Goal: Task Accomplishment & Management: Use online tool/utility

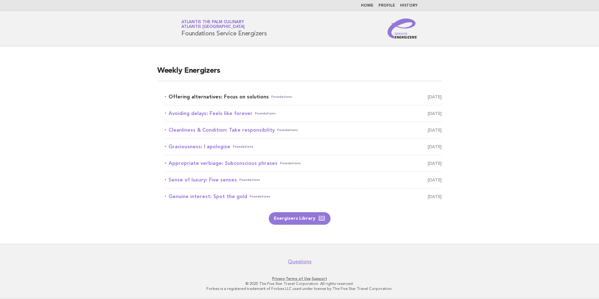
click at [256, 99] on link "Offering alternatives: Focus on solutions Foundations September 6" at bounding box center [303, 96] width 277 height 9
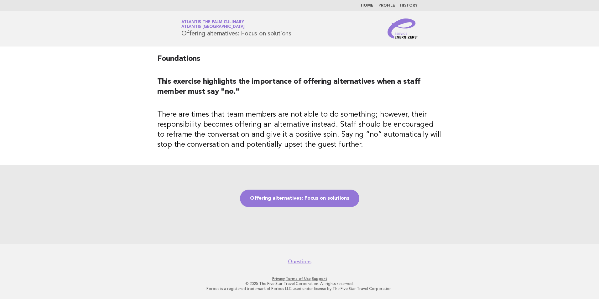
click at [330, 207] on div "Offering alternatives: Focus on solutions" at bounding box center [299, 204] width 599 height 79
click at [330, 202] on link "Offering alternatives: Focus on solutions" at bounding box center [299, 198] width 119 height 18
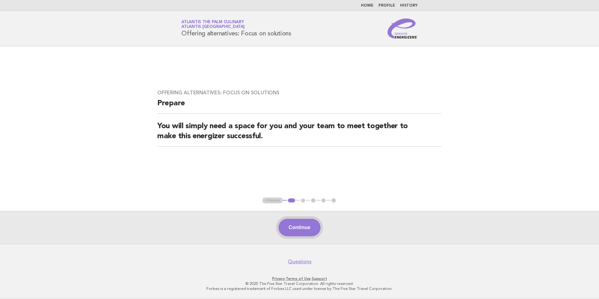
click at [285, 229] on button "Continue" at bounding box center [299, 227] width 42 height 18
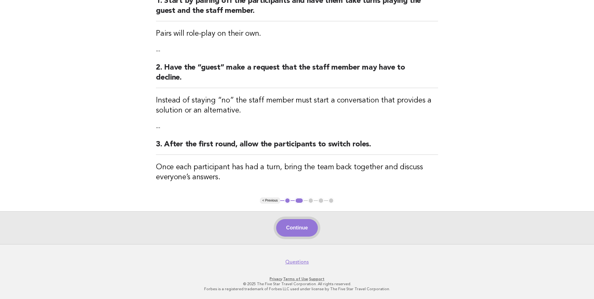
click at [297, 228] on button "Continue" at bounding box center [297, 228] width 42 height 18
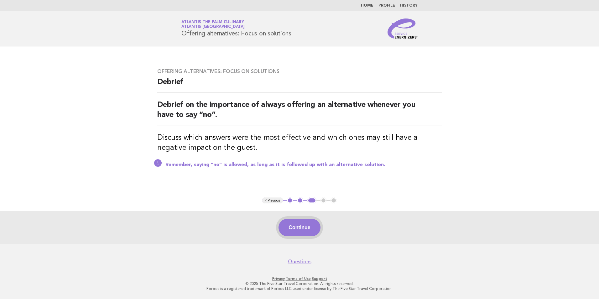
click at [291, 224] on button "Continue" at bounding box center [299, 227] width 42 height 18
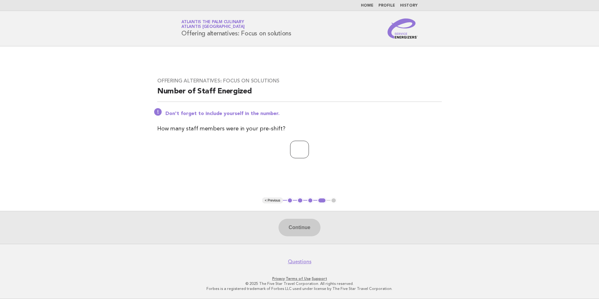
click at [290, 146] on input "number" at bounding box center [299, 150] width 19 height 18
type input "**"
click at [312, 233] on button "Continue" at bounding box center [299, 227] width 42 height 18
